Goal: Task Accomplishment & Management: Use online tool/utility

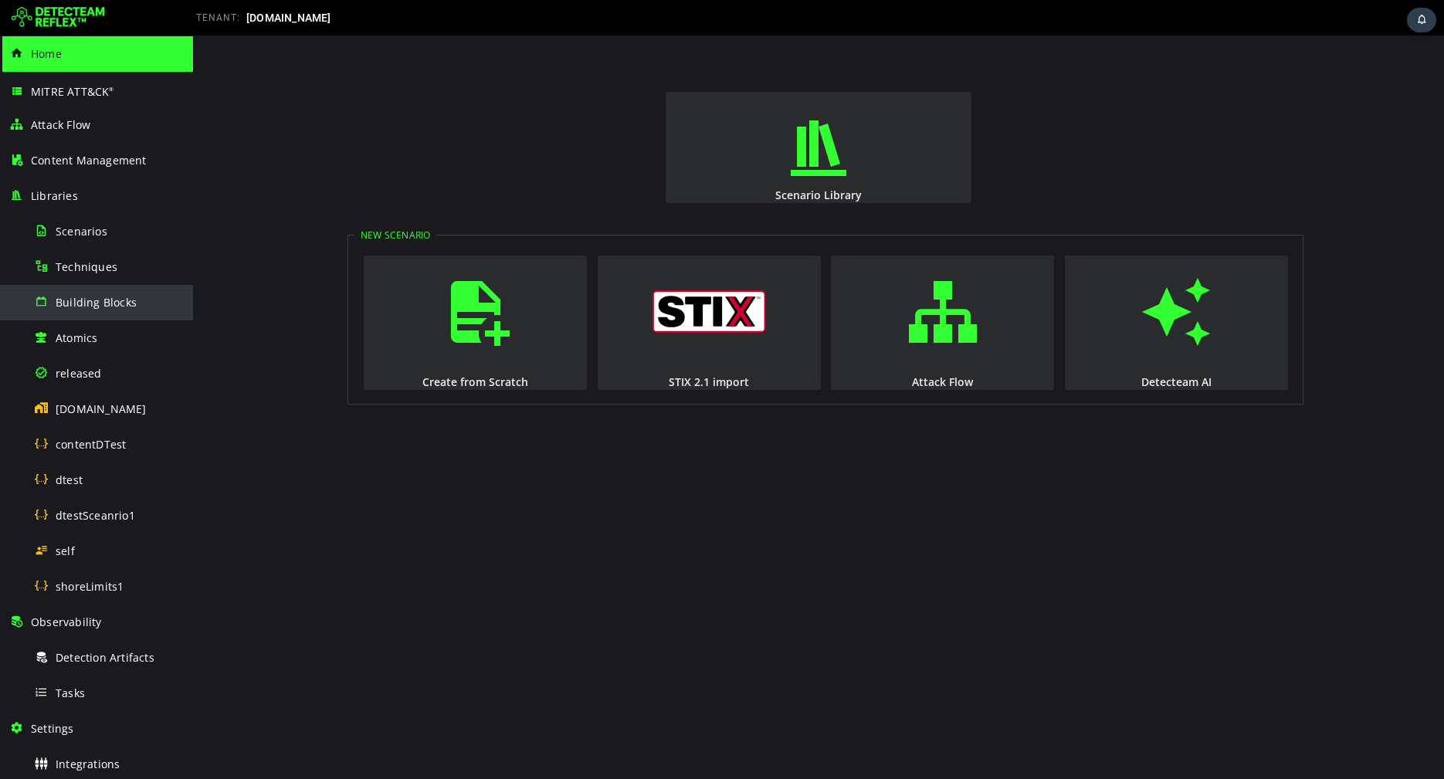
click at [103, 296] on span "Building Blocks" at bounding box center [96, 302] width 81 height 15
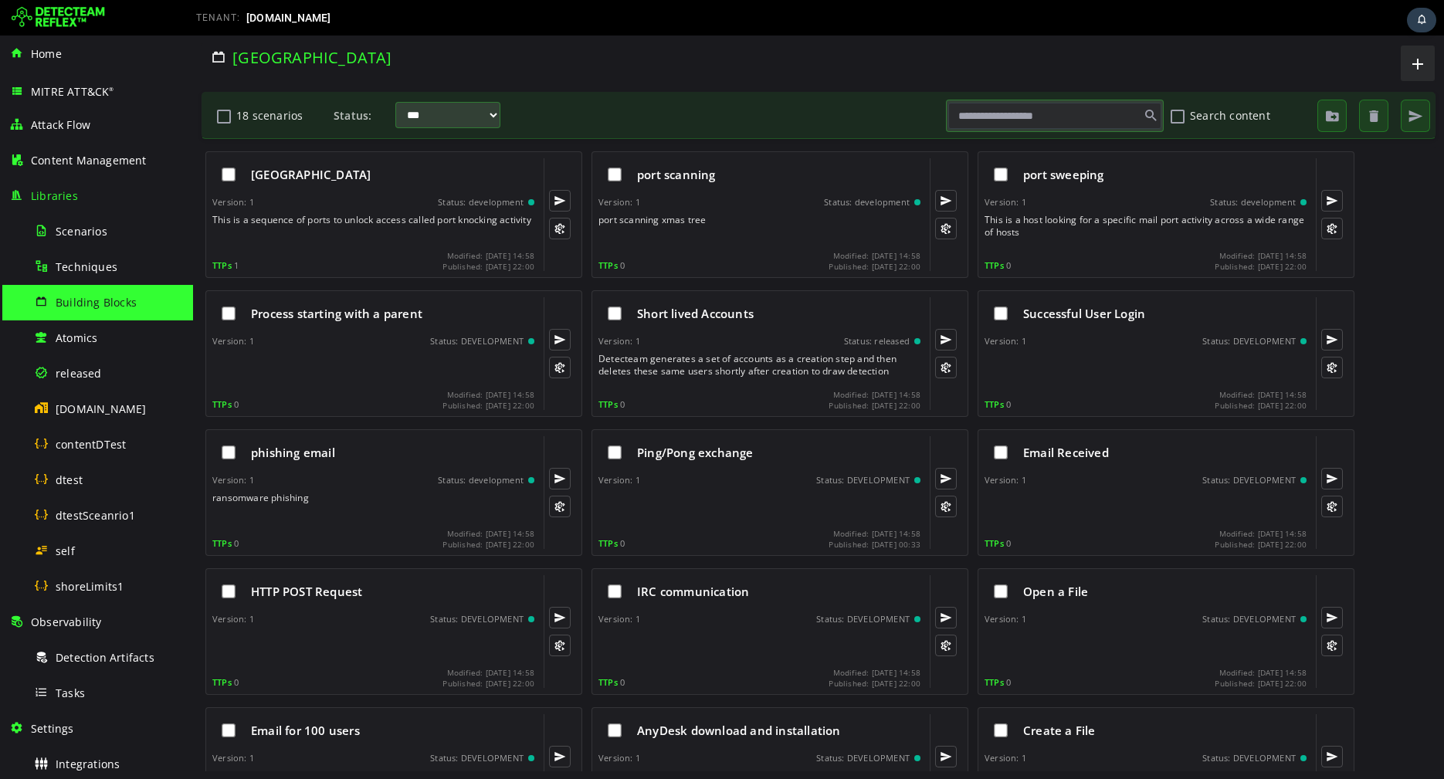
click at [222, 113] on button "18 scenarios" at bounding box center [224, 116] width 19 height 26
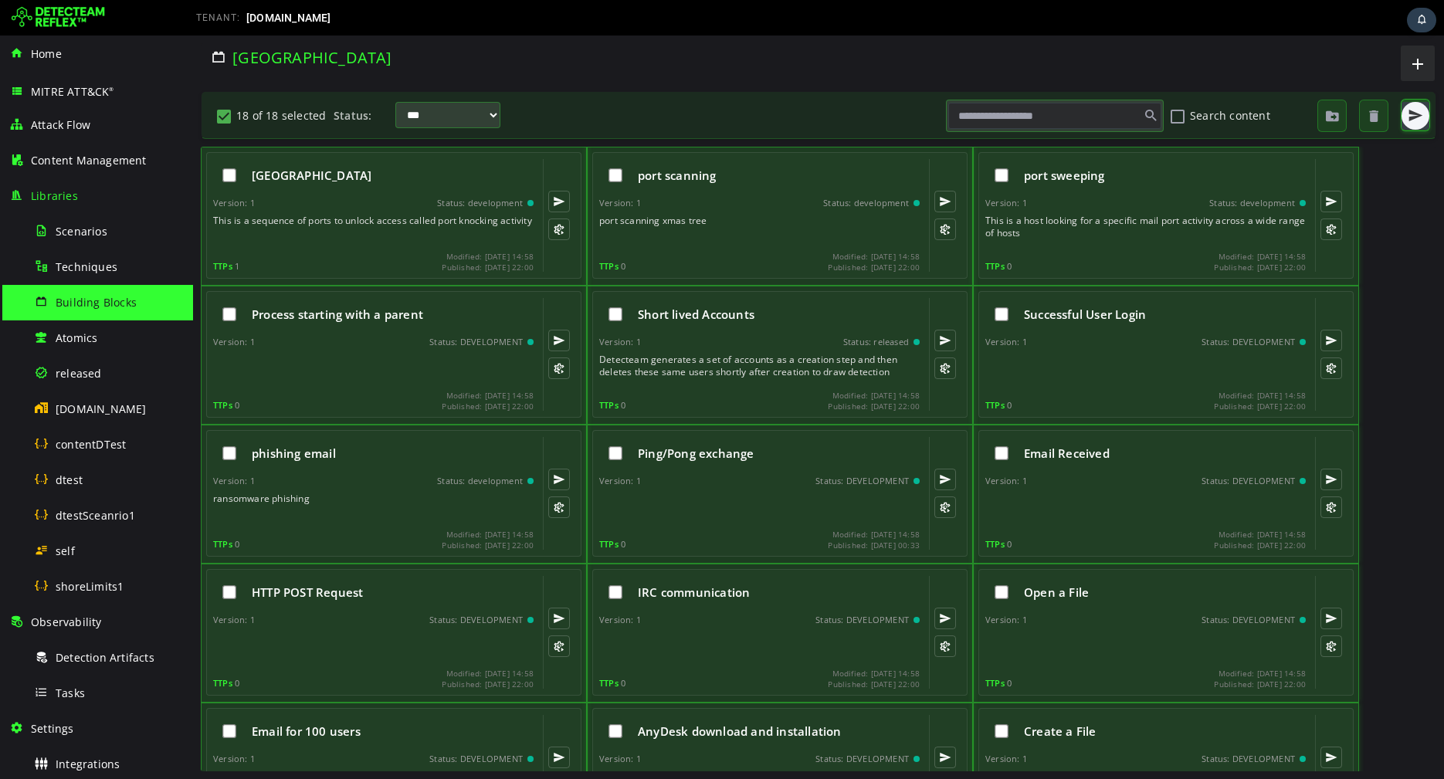
click at [1411, 117] on span "button" at bounding box center [1414, 115] width 15 height 15
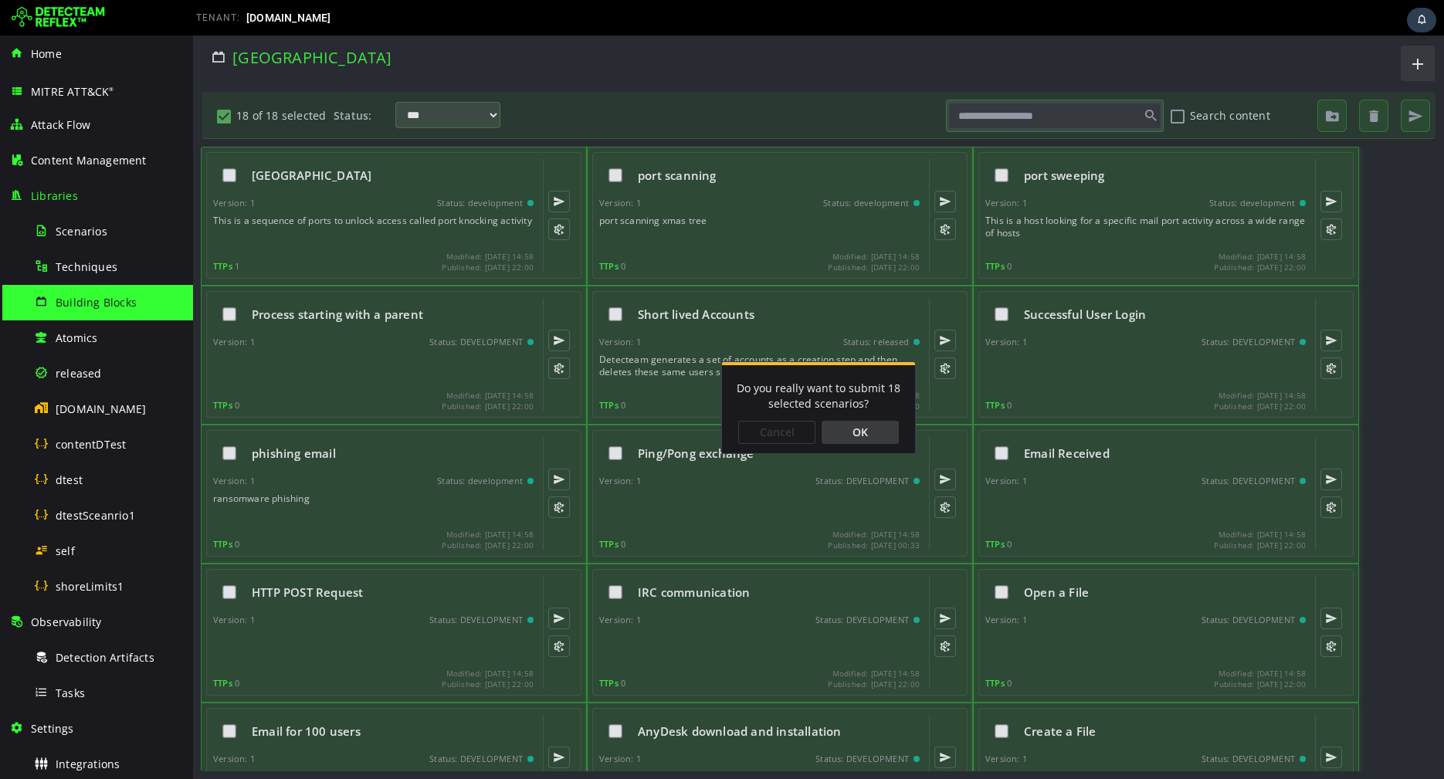
click at [886, 433] on div "OK" at bounding box center [859, 432] width 77 height 23
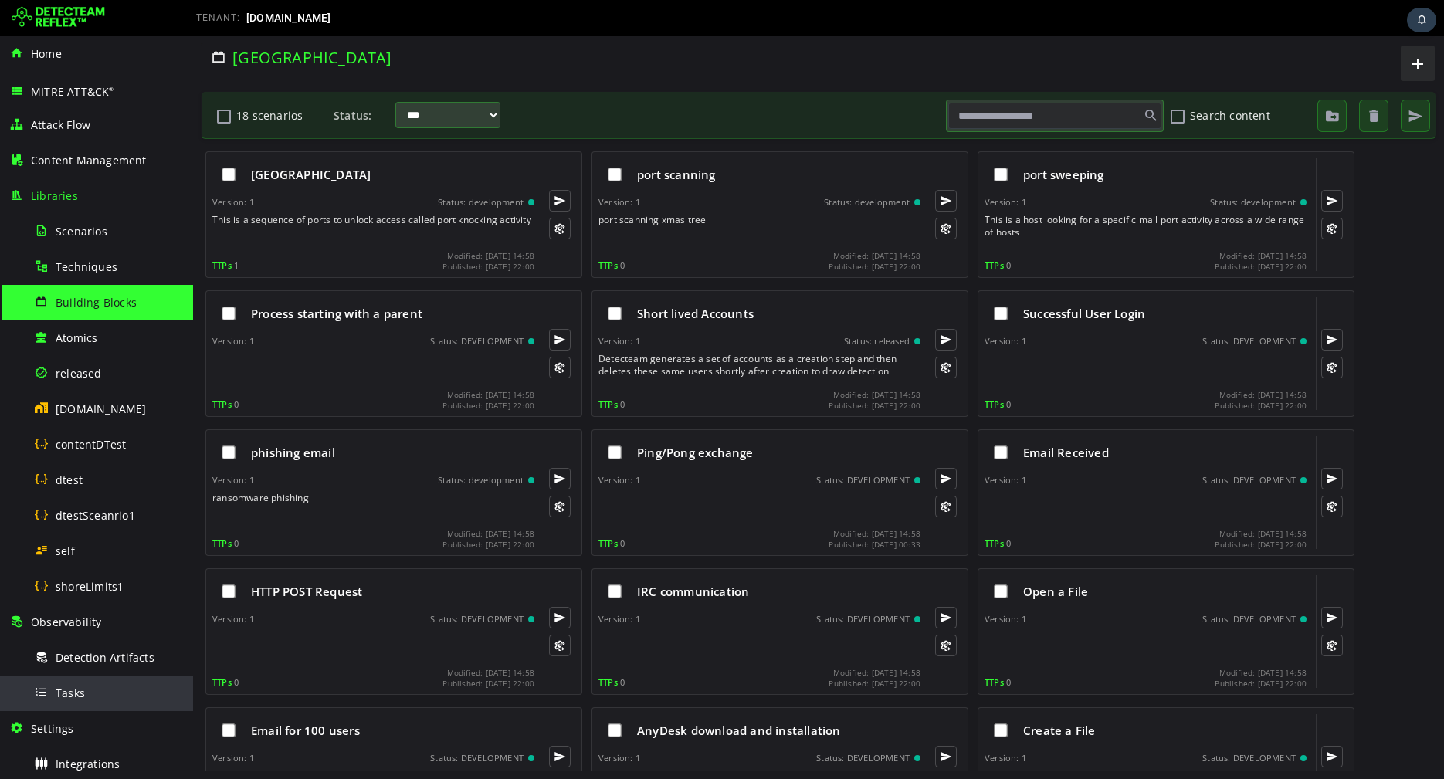
click at [75, 682] on div "Tasks" at bounding box center [109, 692] width 150 height 35
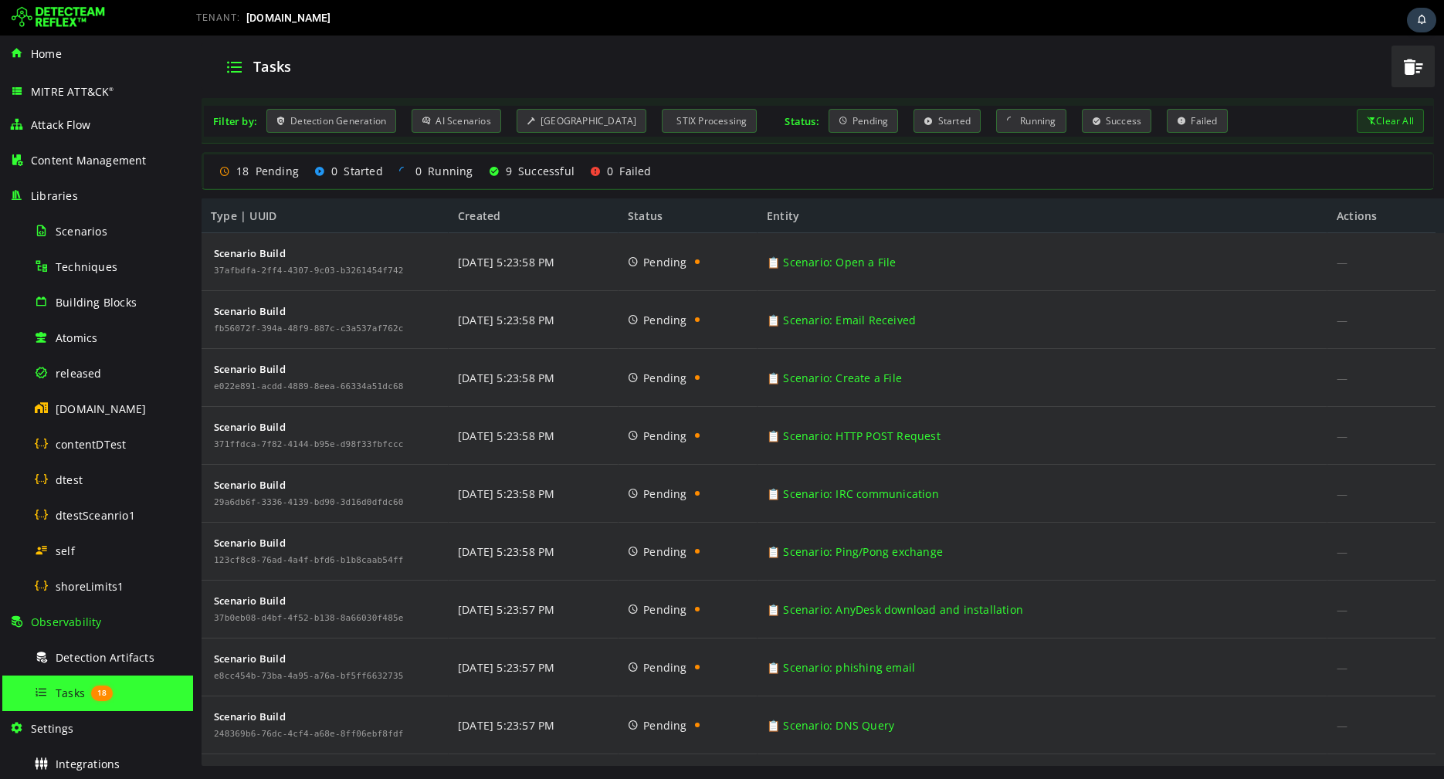
scroll to position [1029, 0]
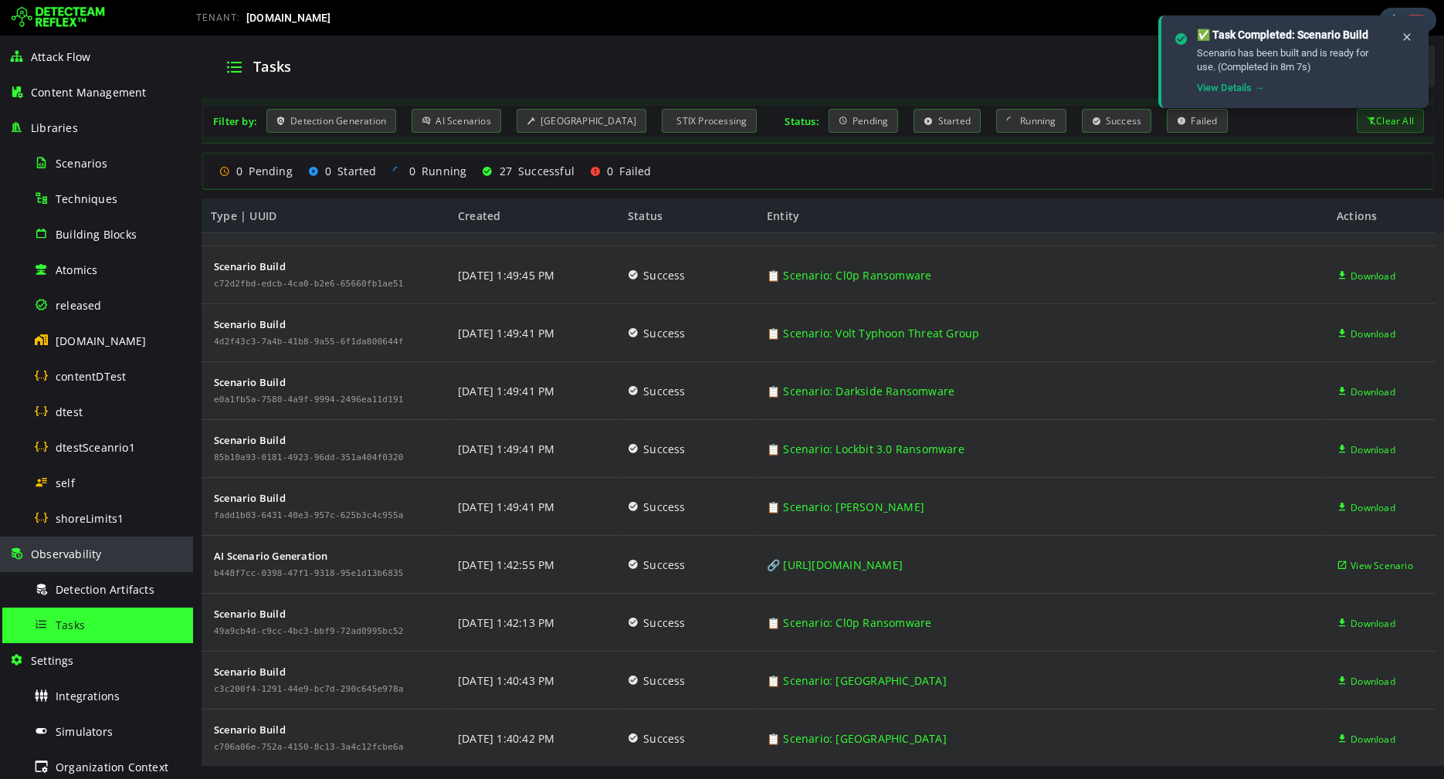
scroll to position [86, 0]
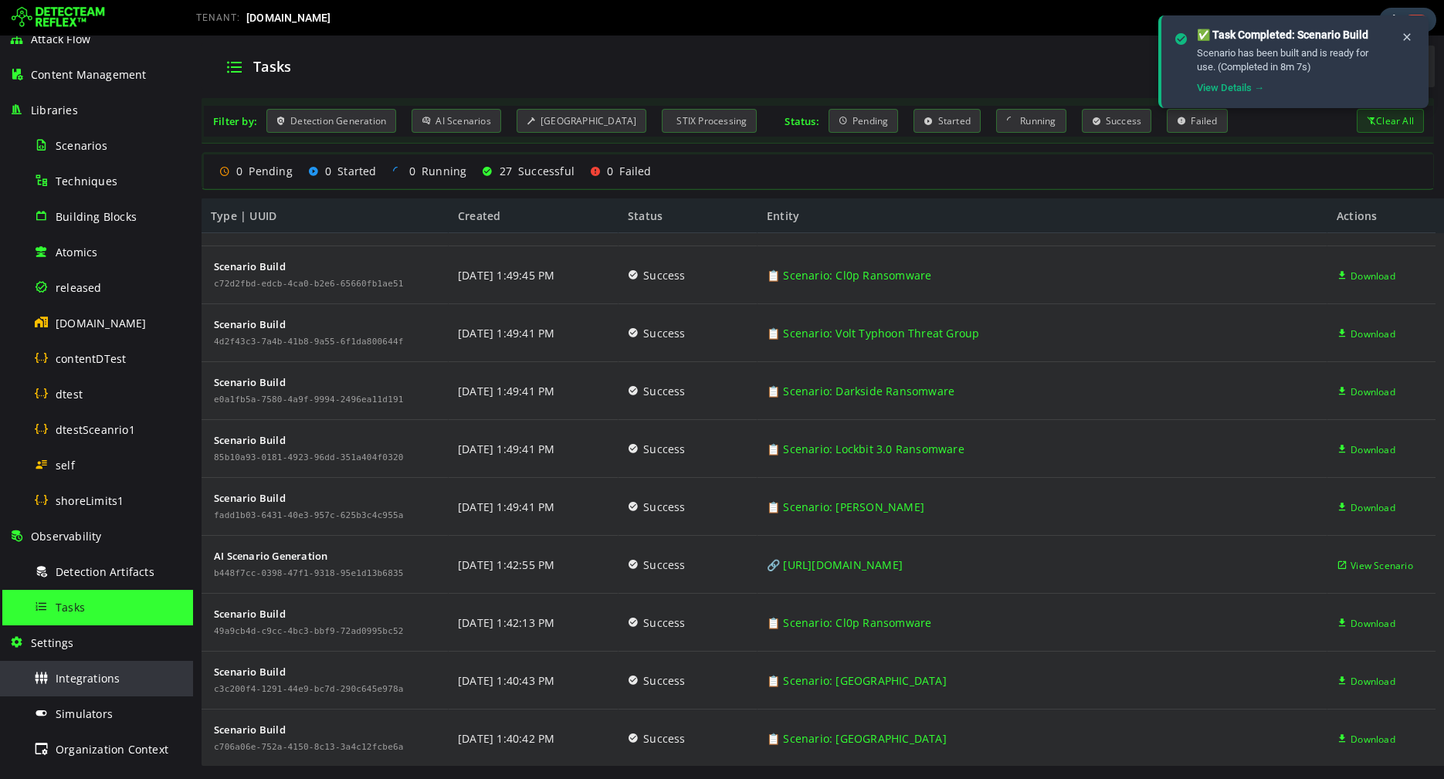
click at [76, 682] on span "Integrations" at bounding box center [88, 678] width 64 height 15
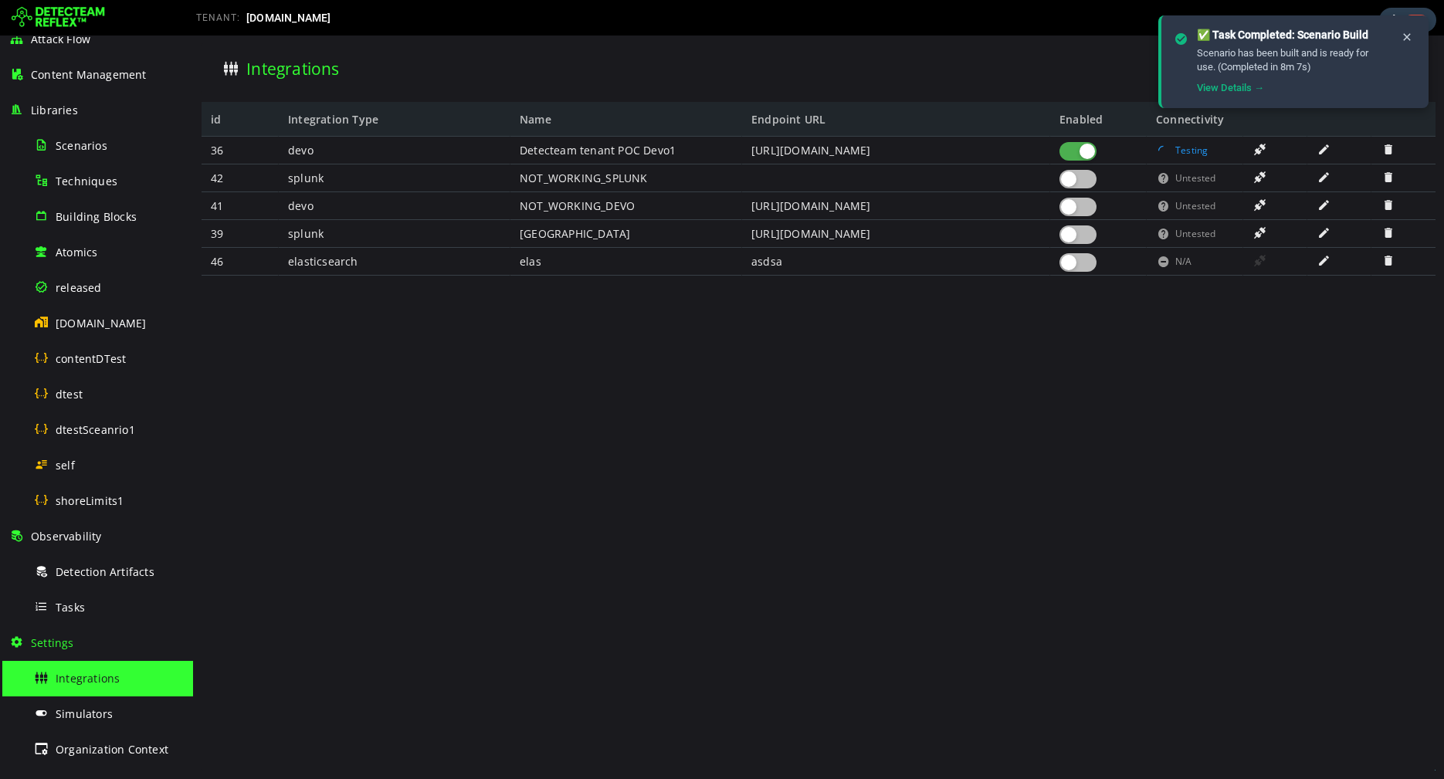
click at [1071, 154] on div at bounding box center [1077, 151] width 37 height 19
click at [1086, 225] on div at bounding box center [1077, 234] width 37 height 19
click at [1080, 196] on div at bounding box center [1098, 206] width 96 height 28
click at [1080, 215] on div at bounding box center [1077, 207] width 37 height 19
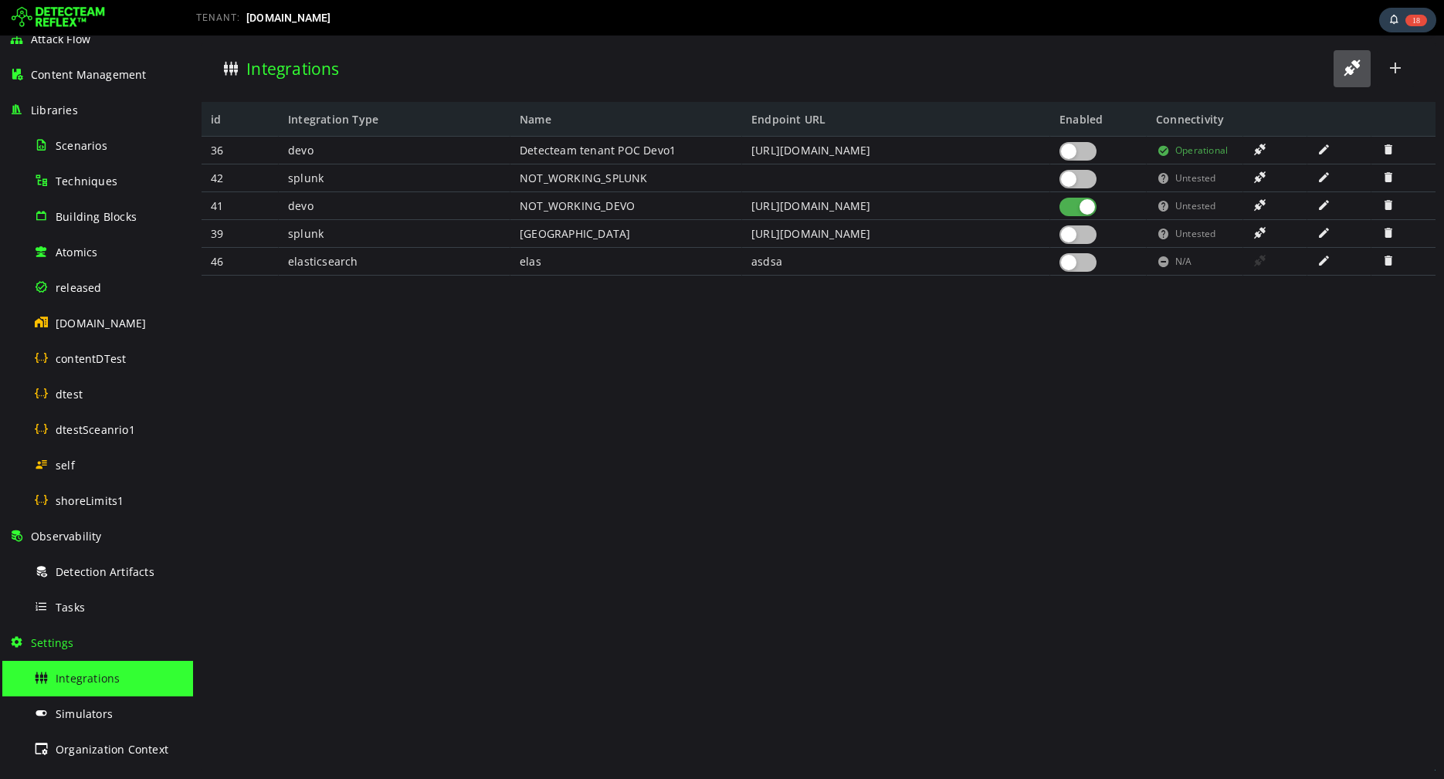
click at [1342, 69] on span at bounding box center [1351, 68] width 19 height 21
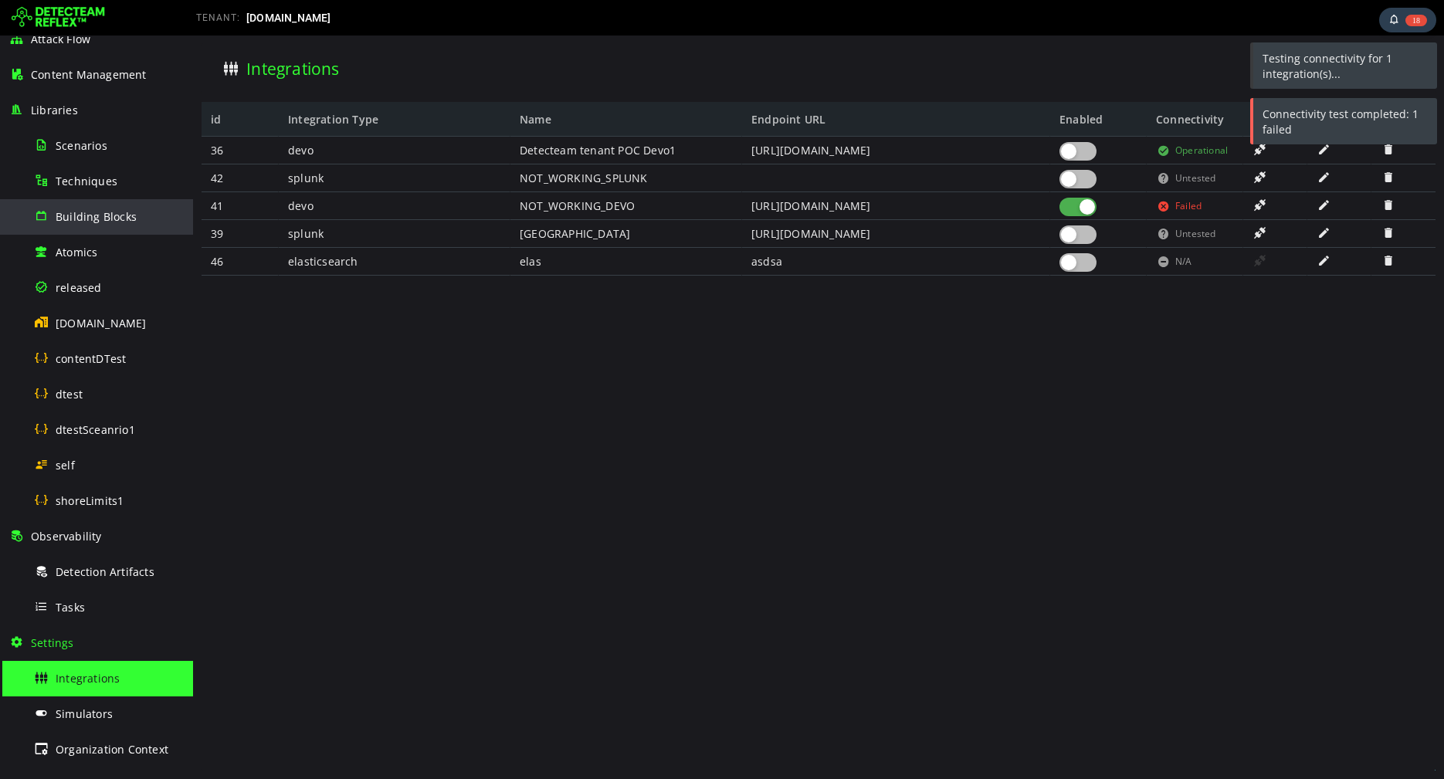
click at [84, 222] on span "Building Blocks" at bounding box center [96, 216] width 81 height 15
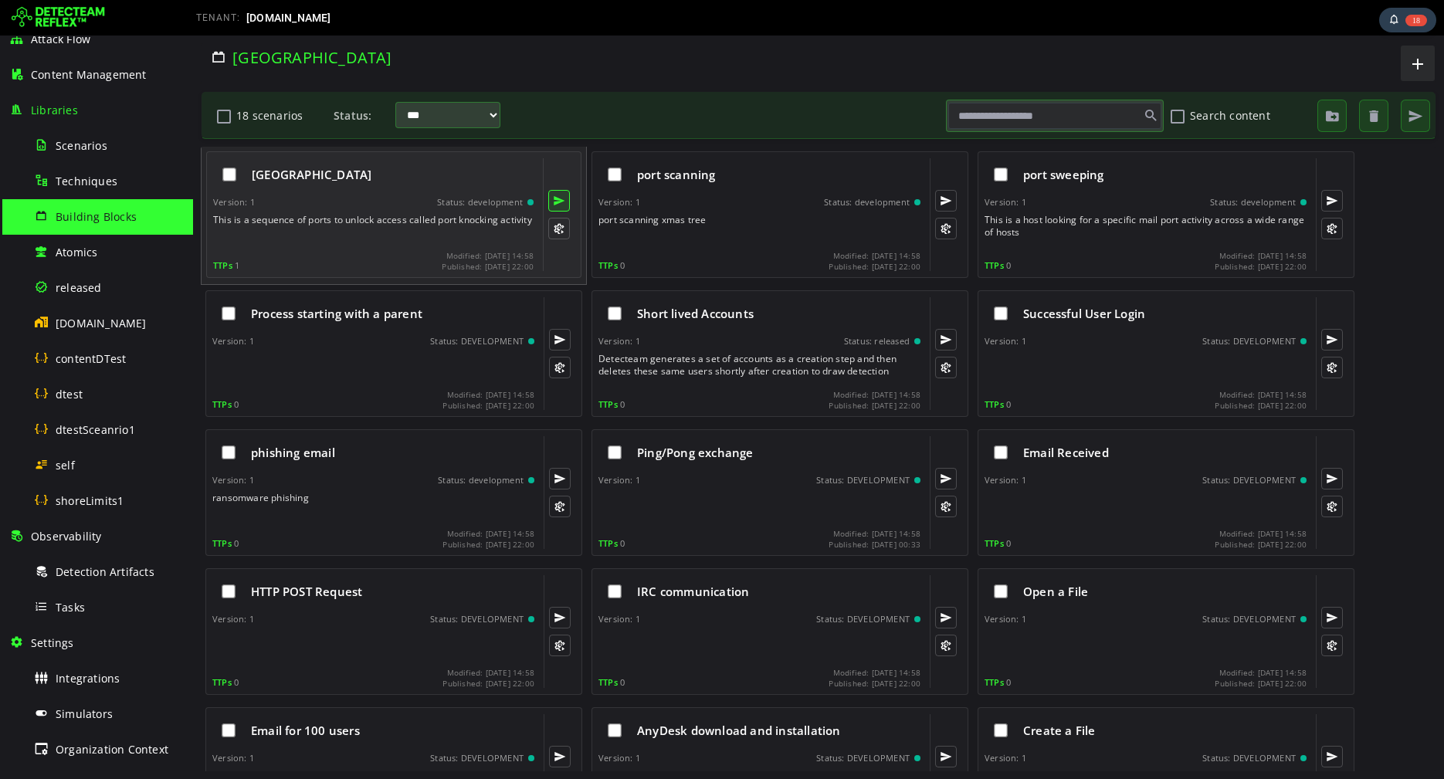
click at [564, 192] on button at bounding box center [559, 201] width 22 height 22
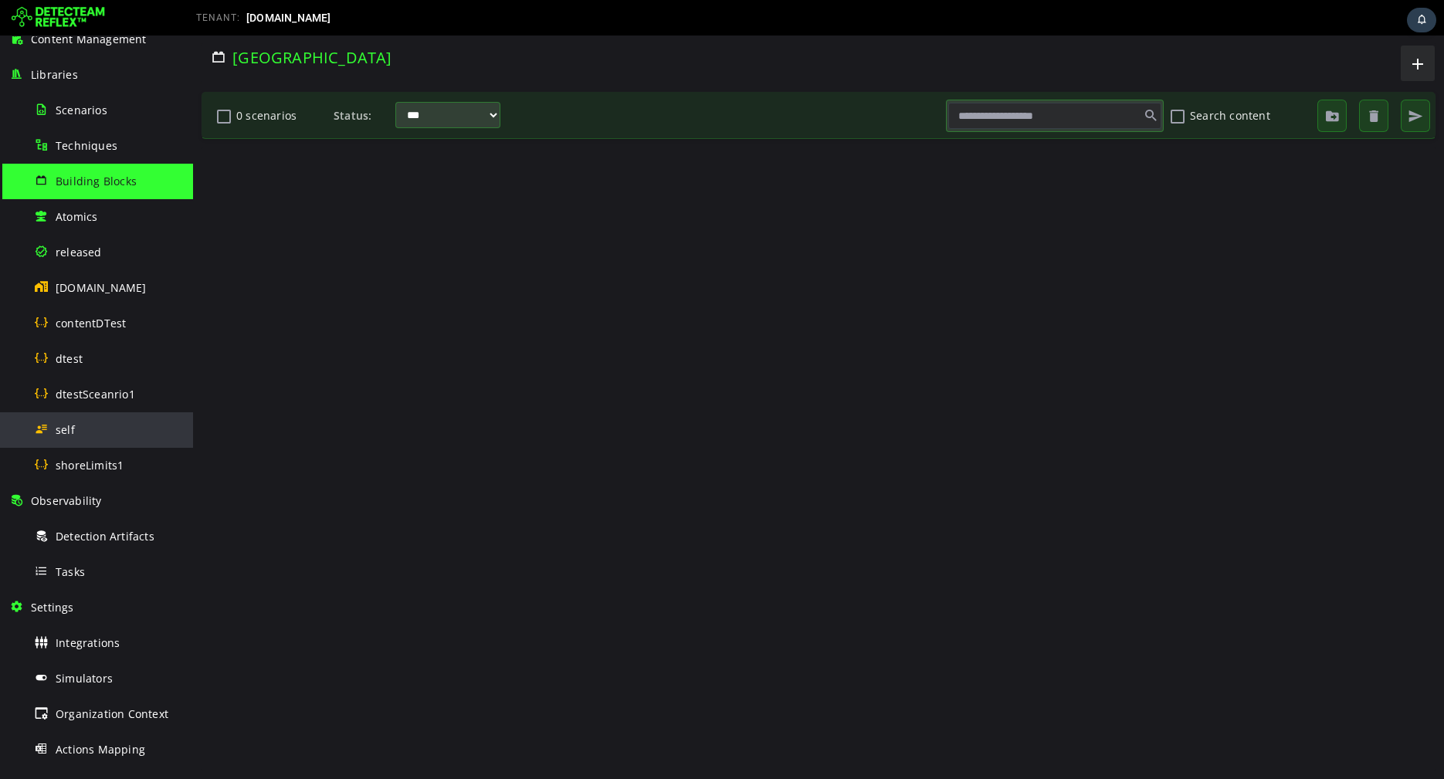
scroll to position [216, 0]
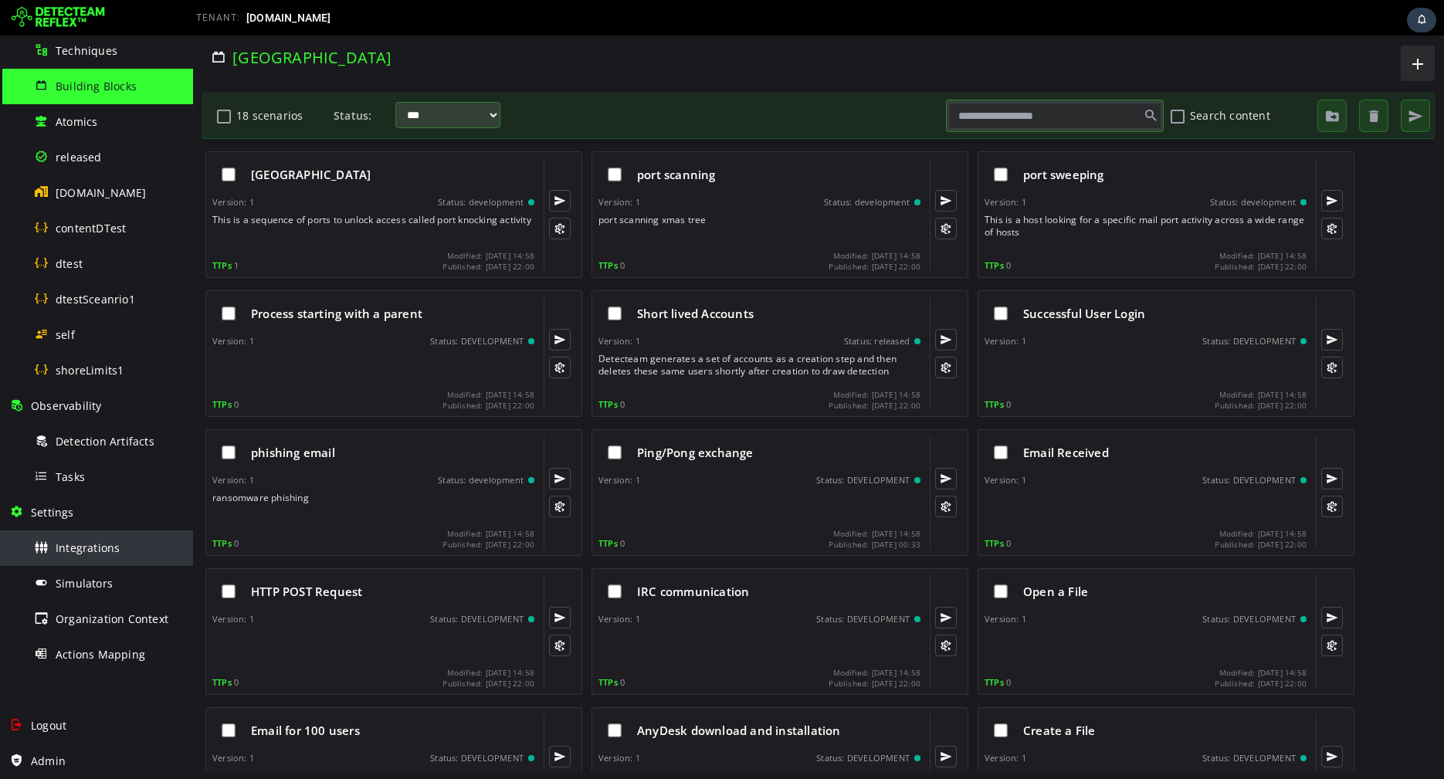
click at [82, 550] on span "Integrations" at bounding box center [88, 547] width 64 height 15
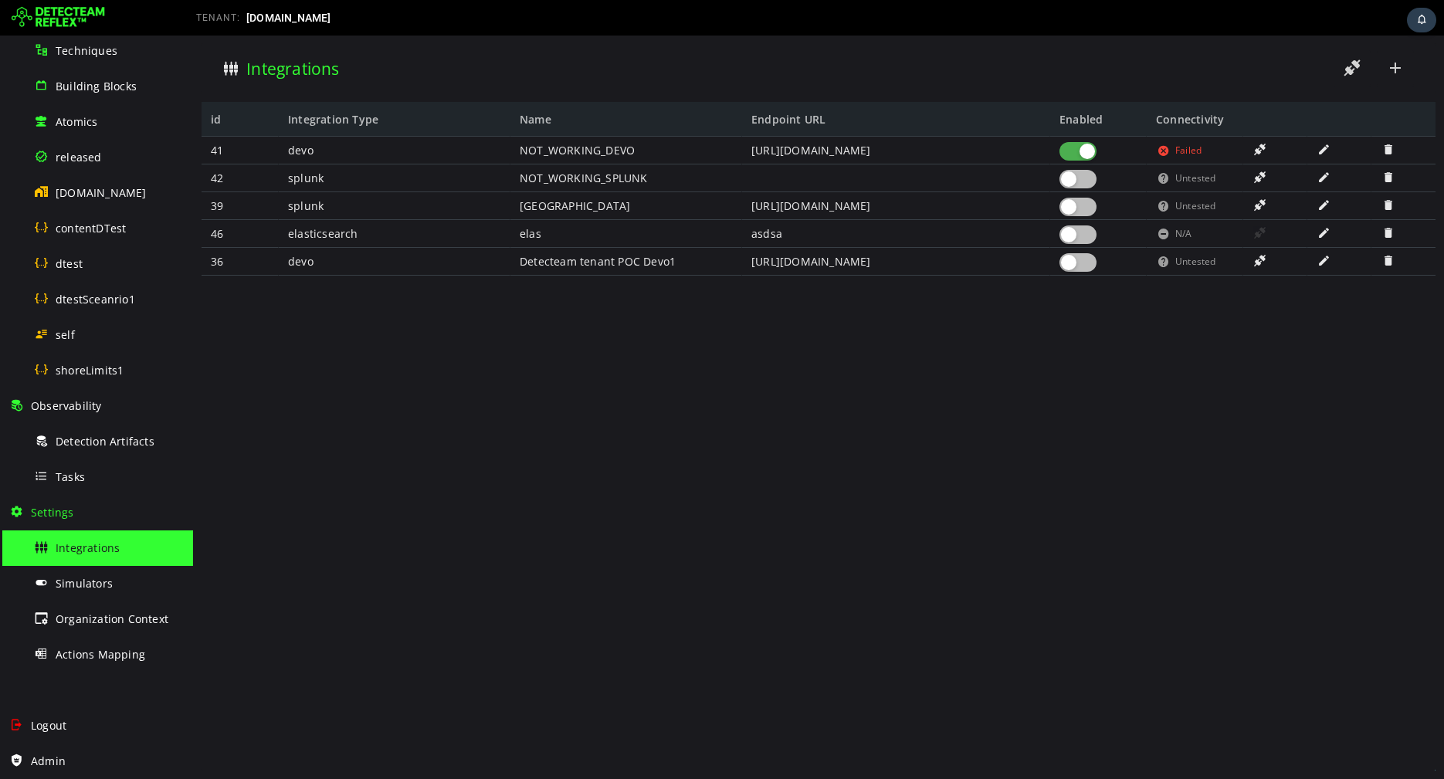
click at [1062, 151] on div at bounding box center [1077, 151] width 37 height 19
click at [1079, 144] on div at bounding box center [1077, 151] width 37 height 19
click at [1323, 151] on span at bounding box center [1323, 149] width 15 height 13
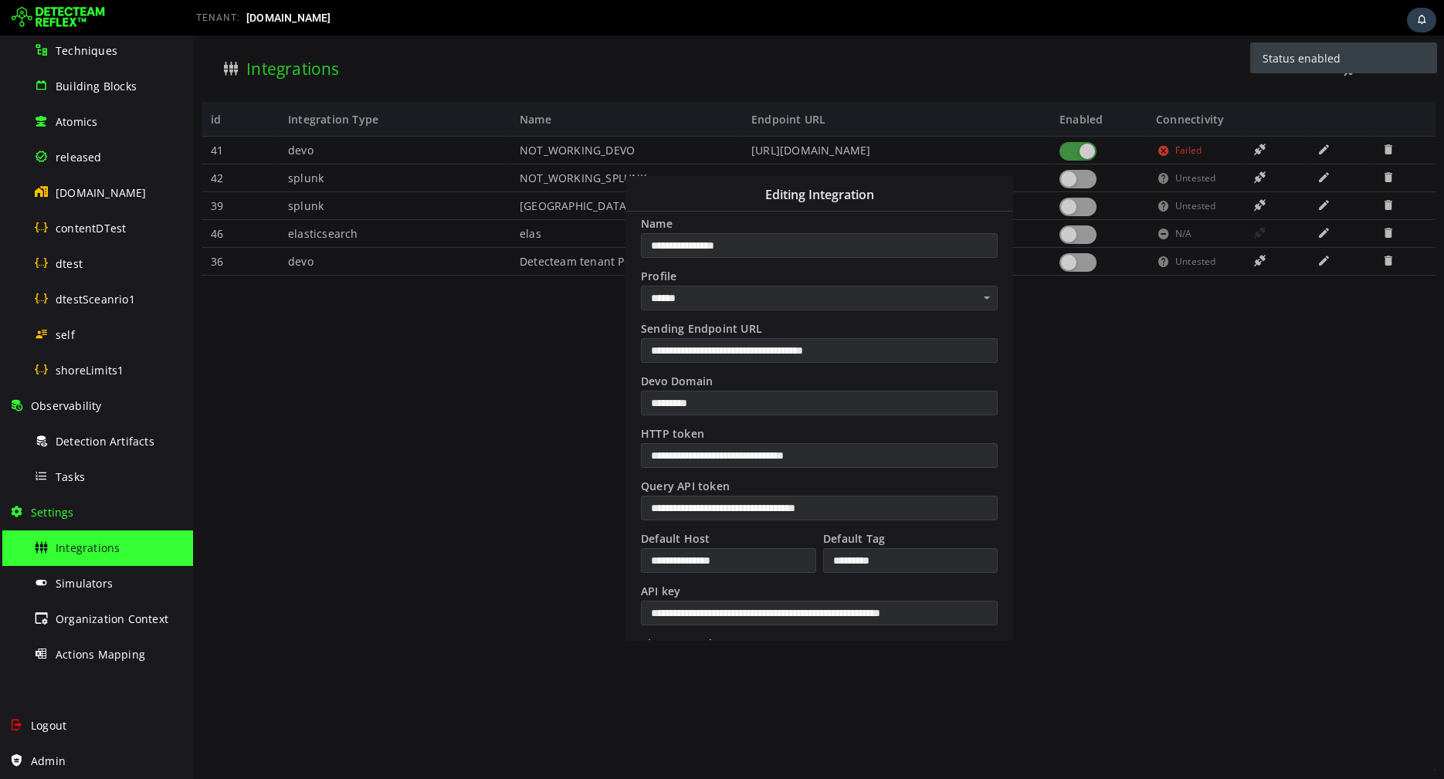
scroll to position [67, 0]
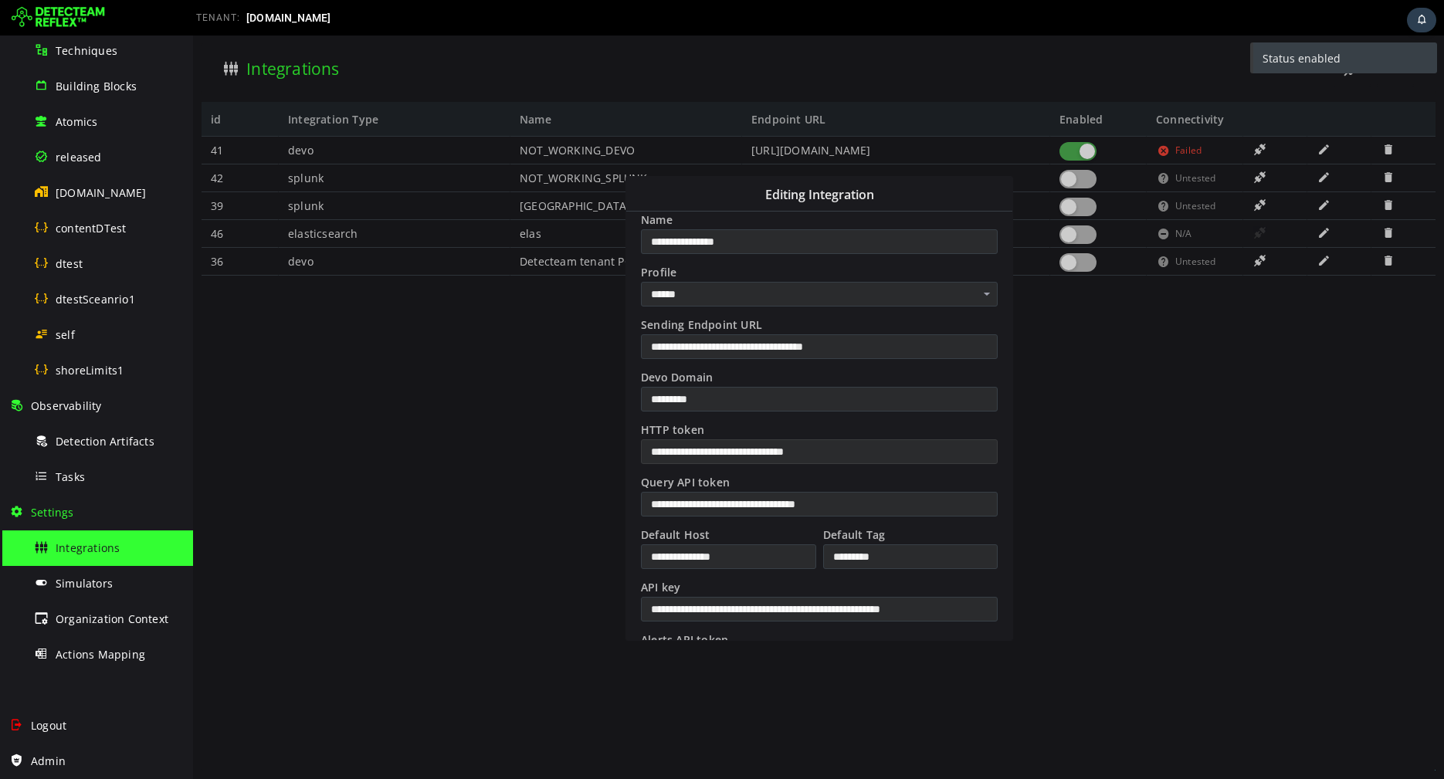
click at [872, 446] on input "**********" at bounding box center [819, 451] width 357 height 25
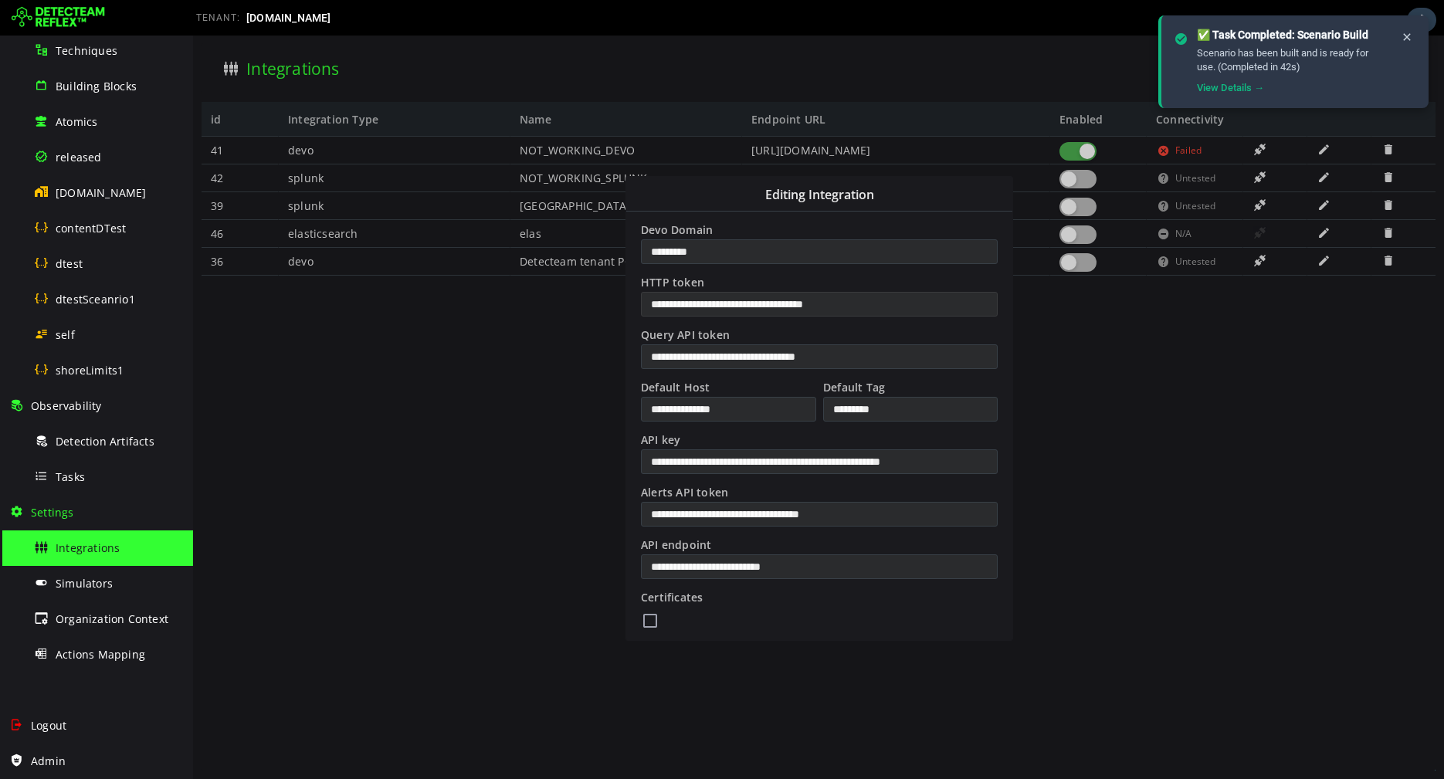
scroll to position [262, 0]
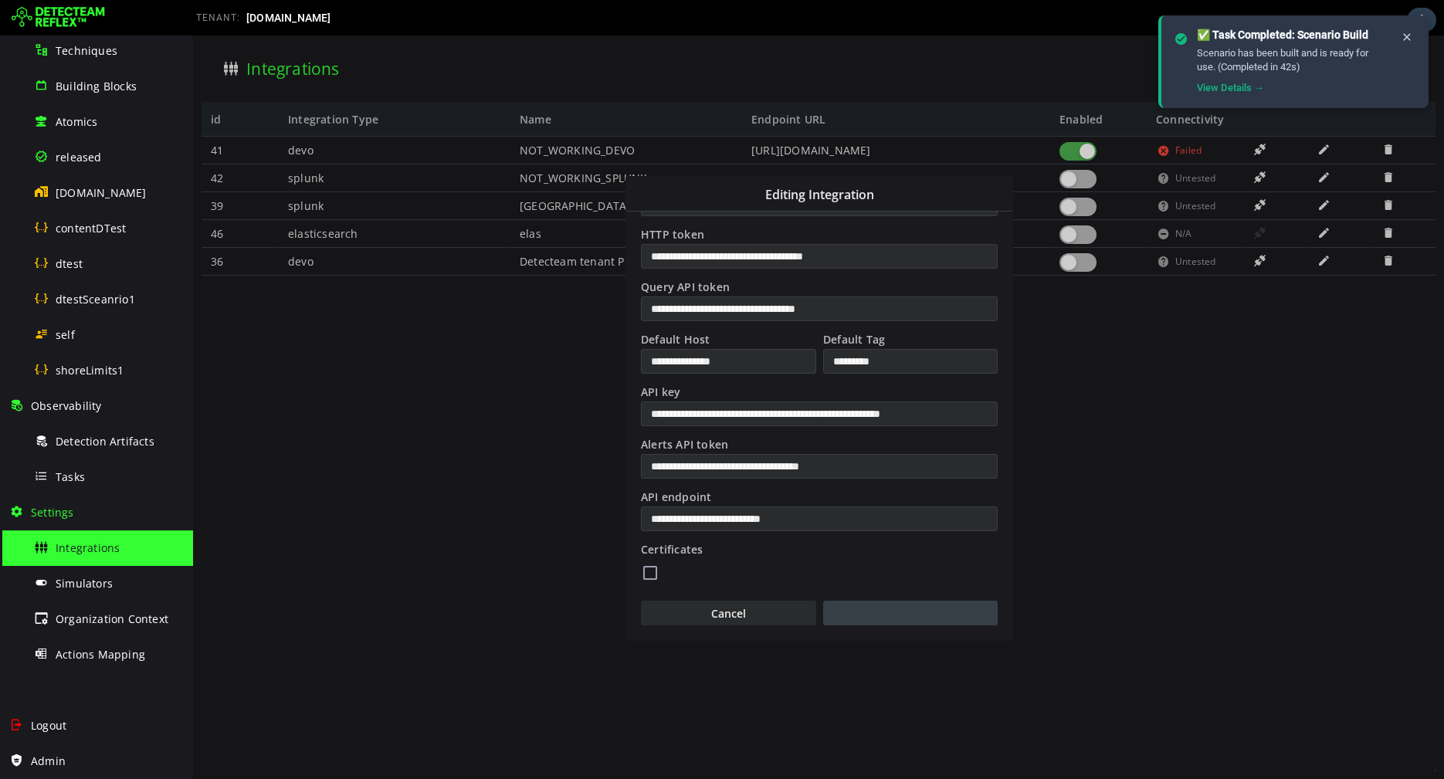
type input "**********"
click at [847, 608] on button "Update" at bounding box center [910, 613] width 174 height 25
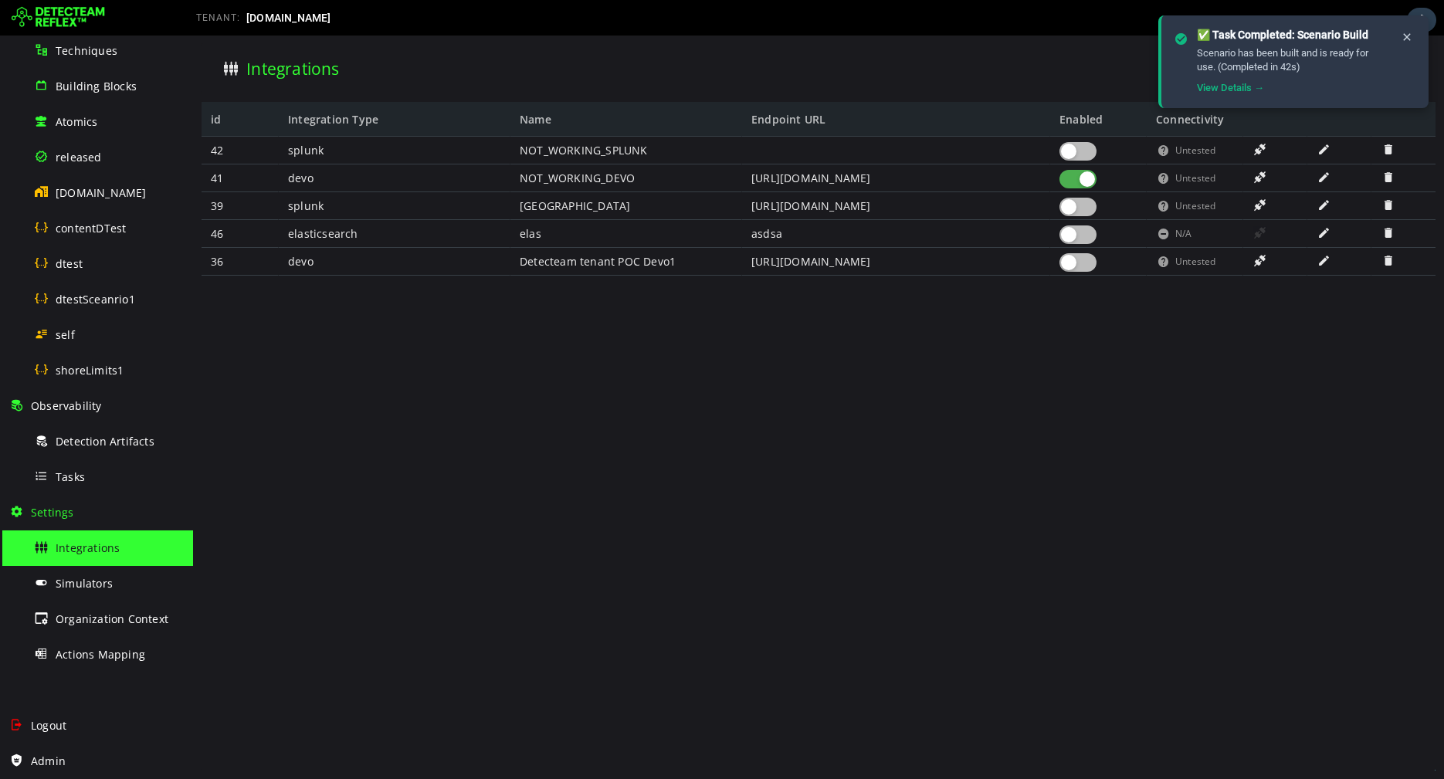
scroll to position [0, 0]
click at [84, 92] on span "Building Blocks" at bounding box center [96, 86] width 81 height 15
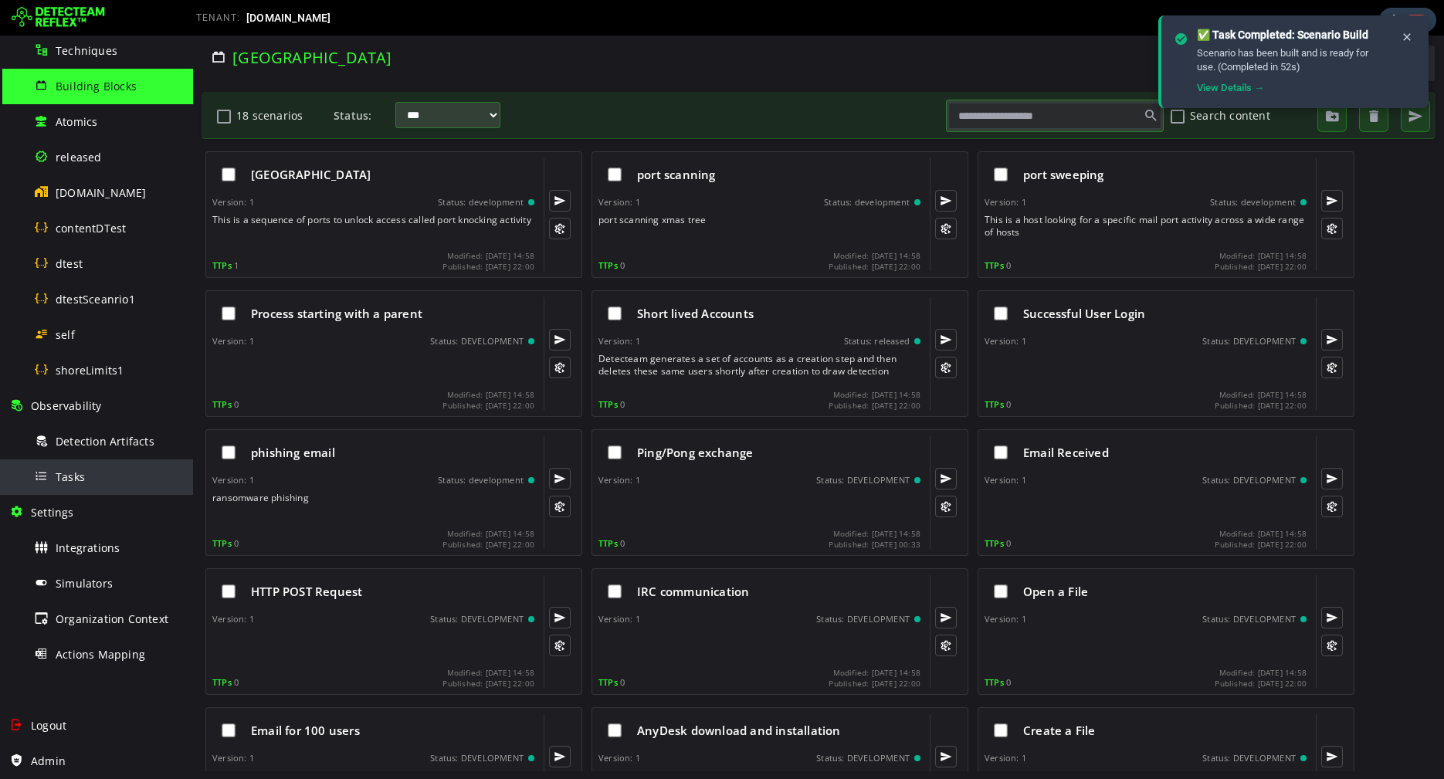
click at [73, 479] on span "Tasks" at bounding box center [70, 476] width 29 height 15
